Goal: Transaction & Acquisition: Purchase product/service

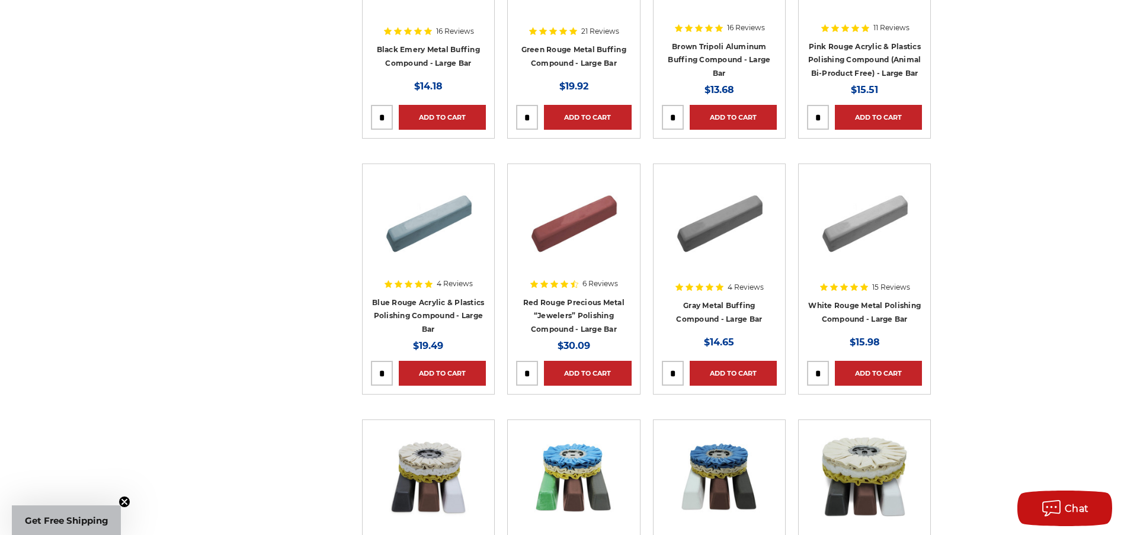
scroll to position [213, 0]
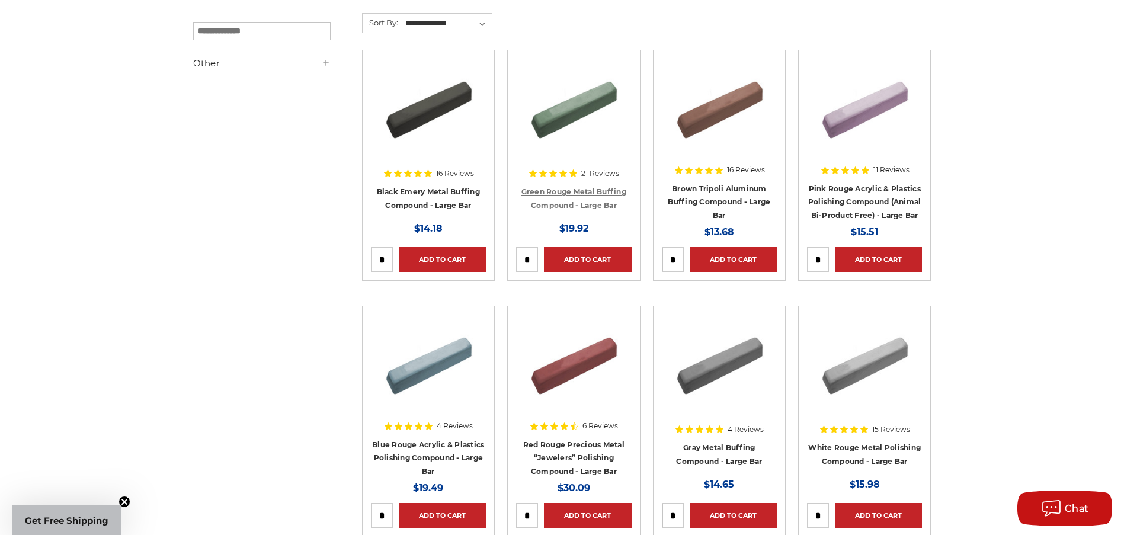
click at [587, 193] on link "Green Rouge Metal Buffing Compound - Large Bar" at bounding box center [573, 198] width 105 height 23
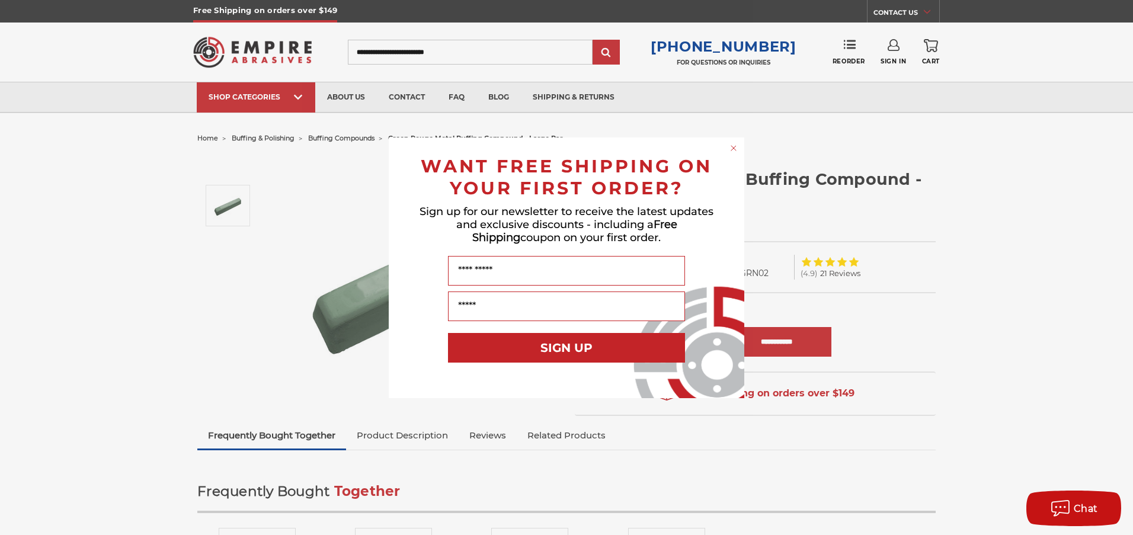
click at [133, 309] on div "Close dialog WANT FREE SHIPPING ON YOUR FIRST ORDER? Sign up for our newsletter…" at bounding box center [566, 267] width 1133 height 535
click at [734, 149] on circle "Close dialog" at bounding box center [733, 147] width 11 height 11
